Goal: Transaction & Acquisition: Purchase product/service

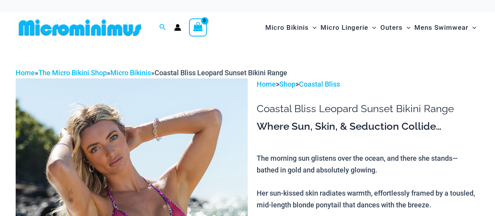
scroll to position [141, 0]
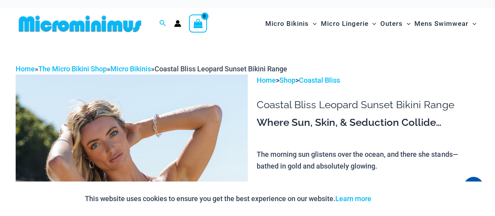
scroll to position [4, 0]
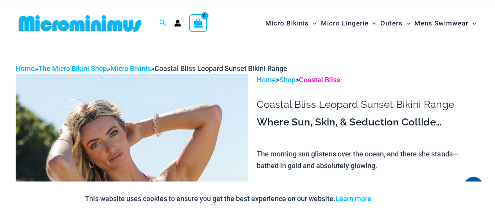
click at [335, 79] on link "Coastal Bliss" at bounding box center [319, 80] width 41 height 8
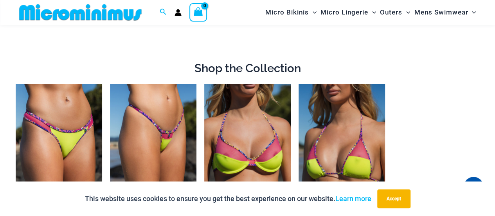
scroll to position [179, 0]
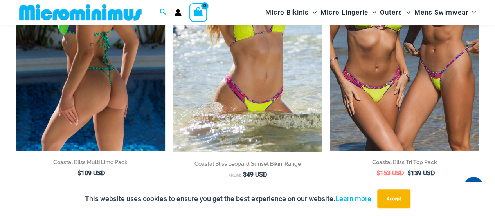
click at [91, 69] on img at bounding box center [91, 38] width 150 height 224
